Goal: Information Seeking & Learning: Learn about a topic

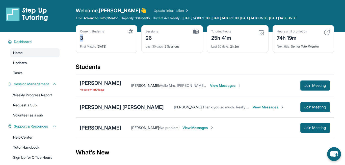
drag, startPoint x: 83, startPoint y: 39, endPoint x: 79, endPoint y: 39, distance: 4.0
click at [79, 39] on div "Current Students 3 First Match : [DATE]" at bounding box center [107, 39] width 62 height 28
click at [95, 37] on div "3" at bounding box center [92, 38] width 24 height 8
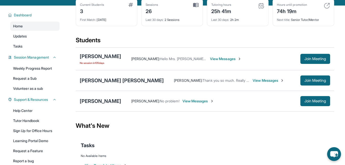
scroll to position [52, 0]
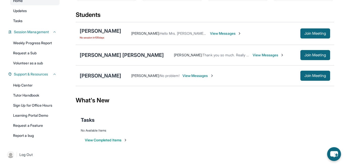
click at [97, 77] on div "[PERSON_NAME]" at bounding box center [100, 75] width 41 height 7
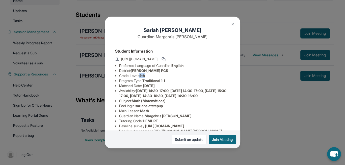
drag, startPoint x: 144, startPoint y: 79, endPoint x: 140, endPoint y: 79, distance: 3.5
click at [140, 78] on li "Grade Level: 4th" at bounding box center [174, 75] width 111 height 5
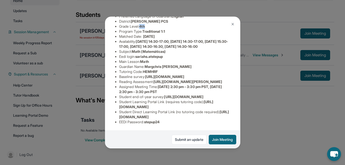
scroll to position [57, 0]
click at [234, 21] on button at bounding box center [233, 24] width 10 height 10
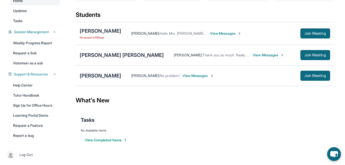
drag, startPoint x: 265, startPoint y: 2, endPoint x: 106, endPoint y: 75, distance: 174.9
click at [106, 72] on div "[PERSON_NAME] [PERSON_NAME] : No problem! View Messages Join Meeting" at bounding box center [205, 76] width 258 height 21
click at [106, 75] on div "[PERSON_NAME]" at bounding box center [100, 75] width 41 height 7
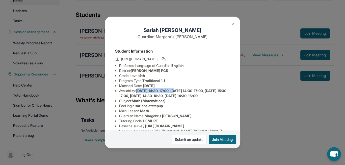
drag, startPoint x: 142, startPoint y: 96, endPoint x: 182, endPoint y: 92, distance: 39.7
click at [182, 92] on span "[DATE] 14:30-17:00, [DATE] 14:30-17:00, [DATE] 15:30-17:00, [DATE] 14:30-16:30,…" at bounding box center [173, 93] width 109 height 9
click at [125, 98] on span "[DATE] 14:30-17:00, [DATE] 14:30-17:00, [DATE] 15:30-17:00, [DATE] 14:30-16:30,…" at bounding box center [173, 93] width 109 height 9
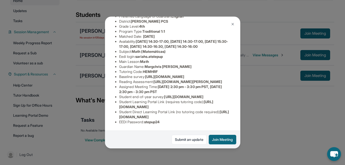
scroll to position [82, 0]
drag, startPoint x: 165, startPoint y: 87, endPoint x: 176, endPoint y: 87, distance: 11.1
click at [174, 87] on span "[DATE] 2:30 pm - 3:30 pm PST, [DATE] 2:30 pm - 3:30 pm PST" at bounding box center [170, 89] width 103 height 9
click at [232, 23] on img at bounding box center [233, 24] width 4 height 4
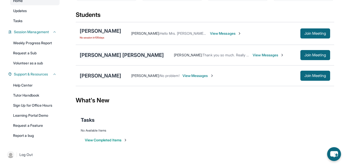
click at [114, 56] on div "[PERSON_NAME] [PERSON_NAME]" at bounding box center [122, 55] width 84 height 7
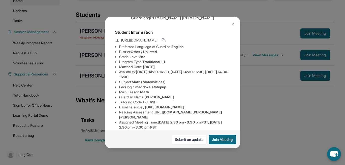
scroll to position [50, 0]
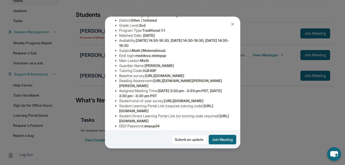
click at [231, 25] on img at bounding box center [233, 24] width 4 height 4
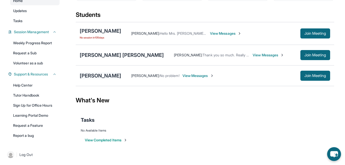
click at [114, 79] on div "[PERSON_NAME] [PERSON_NAME] : No problem! View Messages Join Meeting" at bounding box center [205, 76] width 258 height 21
click at [115, 76] on div "[PERSON_NAME]" at bounding box center [100, 75] width 41 height 7
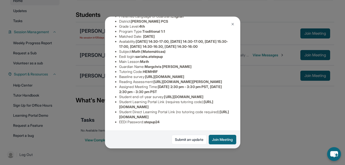
scroll to position [101, 0]
click at [233, 23] on img at bounding box center [233, 24] width 4 height 4
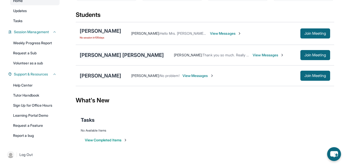
click at [88, 58] on div "[PERSON_NAME] [PERSON_NAME]" at bounding box center [122, 55] width 84 height 7
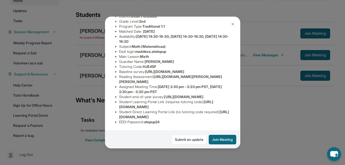
scroll to position [102, 0]
click at [233, 21] on button at bounding box center [233, 24] width 10 height 10
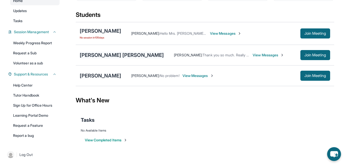
click at [103, 52] on div "[PERSON_NAME] [PERSON_NAME]" at bounding box center [122, 55] width 84 height 7
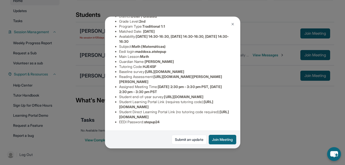
scroll to position [101, 0]
click at [251, 86] on div "[PERSON_NAME] [PERSON_NAME] Guardian: [PERSON_NAME] Student Information [URL][D…" at bounding box center [172, 82] width 345 height 165
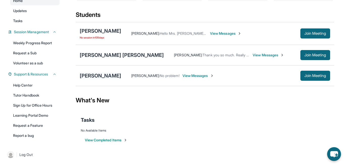
click at [116, 76] on div "[PERSON_NAME]" at bounding box center [100, 75] width 41 height 7
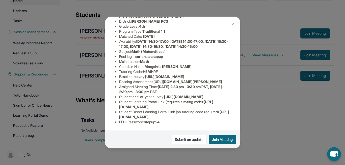
click at [232, 24] on img at bounding box center [233, 24] width 4 height 4
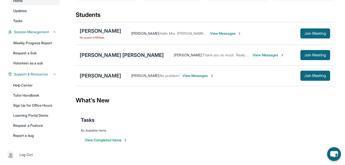
click at [93, 55] on div "[PERSON_NAME] [PERSON_NAME]" at bounding box center [122, 55] width 84 height 7
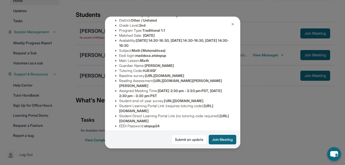
scroll to position [102, 0]
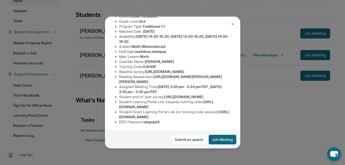
drag, startPoint x: 163, startPoint y: 63, endPoint x: 185, endPoint y: 66, distance: 21.9
click at [185, 85] on li "Assigned Meeting Time : [DATE] 2:30 pm - 3:30 pm PST, [DATE] 2:30 pm - 3:30 pm …" at bounding box center [174, 90] width 111 height 10
drag, startPoint x: 177, startPoint y: 68, endPoint x: 155, endPoint y: 68, distance: 22.2
click at [155, 85] on span "[DATE] 2:30 pm - 3:30 pm PST, [DATE] 2:30 pm - 3:30 pm PST" at bounding box center [170, 89] width 103 height 9
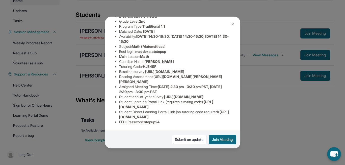
click at [154, 85] on span "[DATE] 2:30 pm - 3:30 pm PST, [DATE] 2:30 pm - 3:30 pm PST" at bounding box center [170, 89] width 103 height 9
drag, startPoint x: 159, startPoint y: 63, endPoint x: 137, endPoint y: 68, distance: 21.9
click at [137, 85] on li "Assigned Meeting Time : [DATE] 2:30 pm - 3:30 pm PST, [DATE] 2:30 pm - 3:30 pm …" at bounding box center [174, 90] width 111 height 10
